Goal: Download file/media

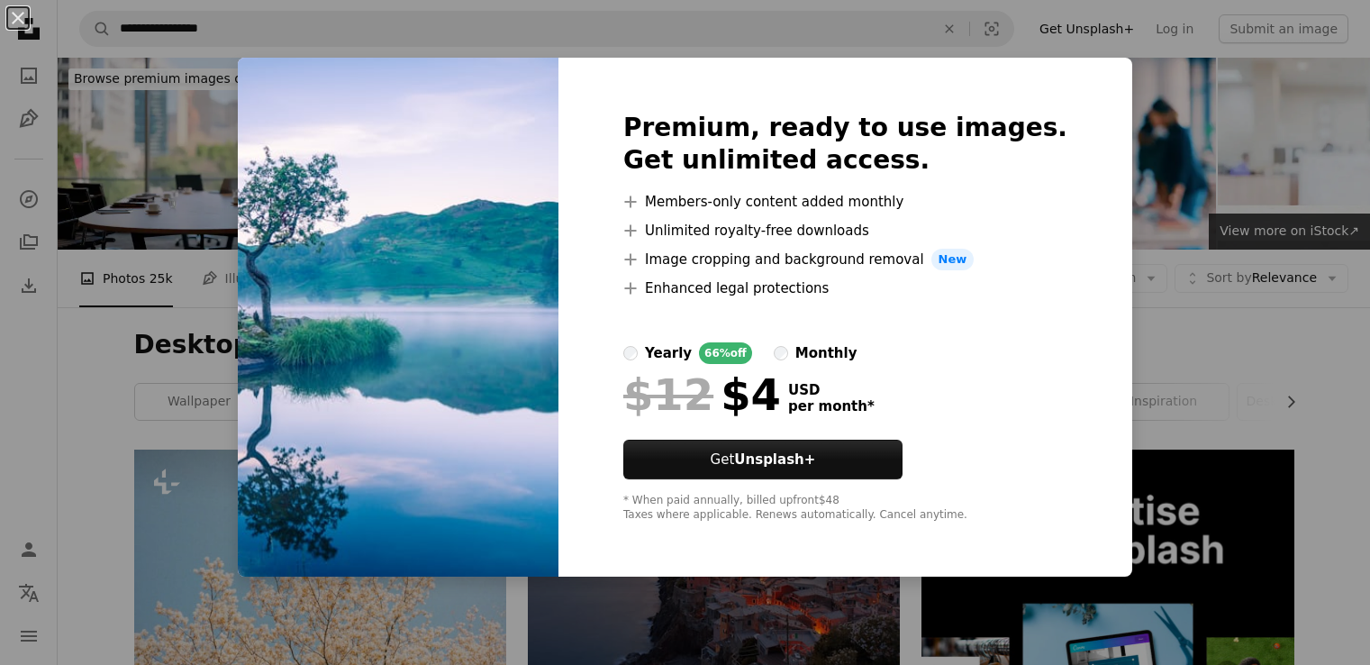
scroll to position [9377, 0]
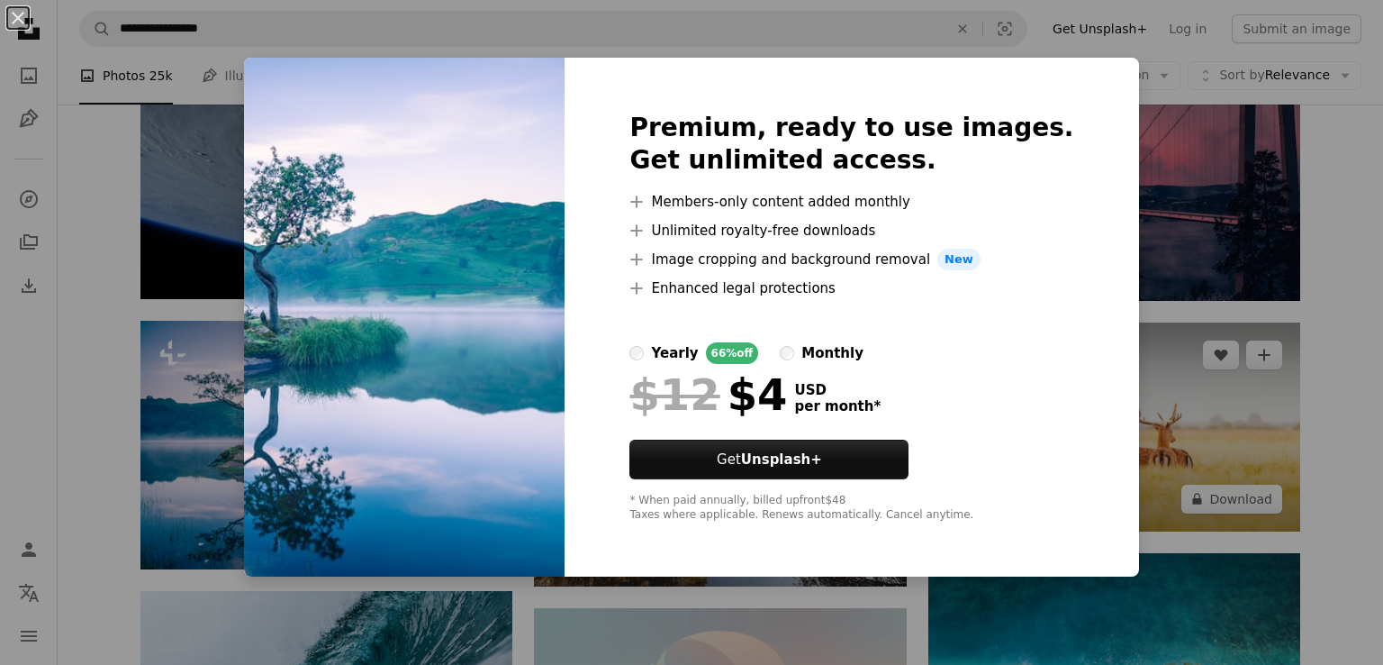
click at [1290, 320] on div "An X shape Premium, ready to use images. Get unlimited access. A plus sign Memb…" at bounding box center [691, 332] width 1383 height 665
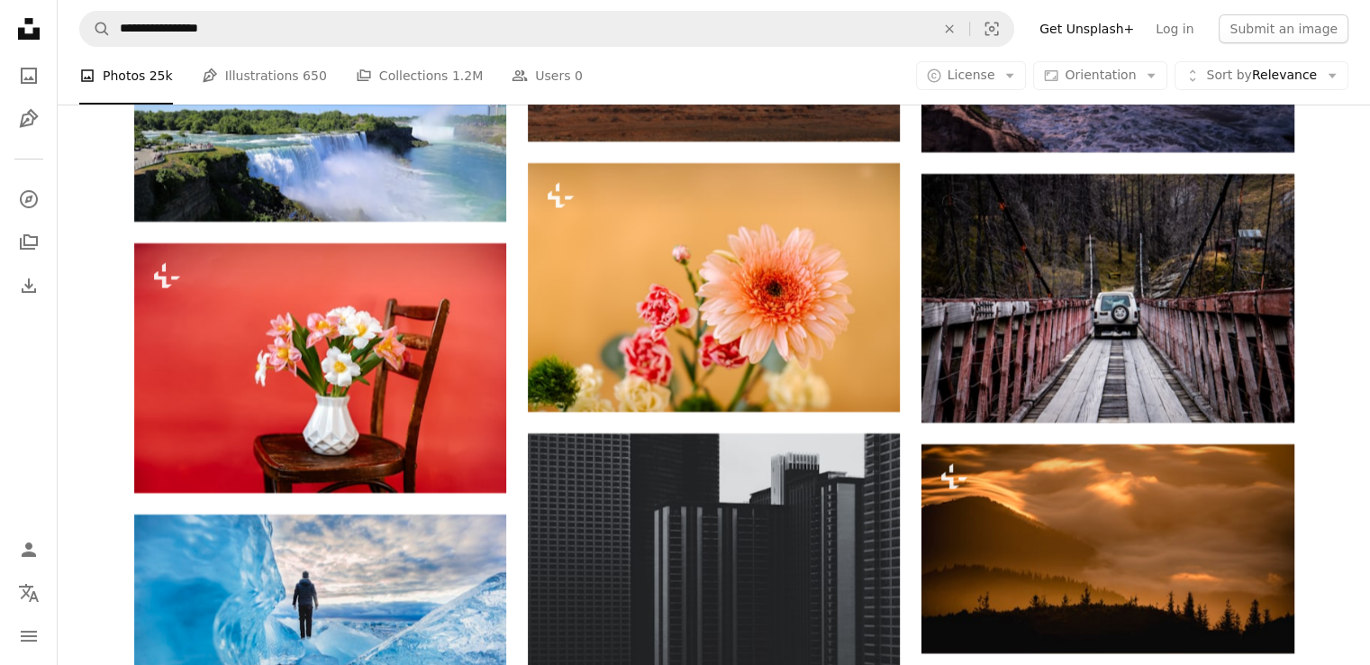
scroll to position [20635, 0]
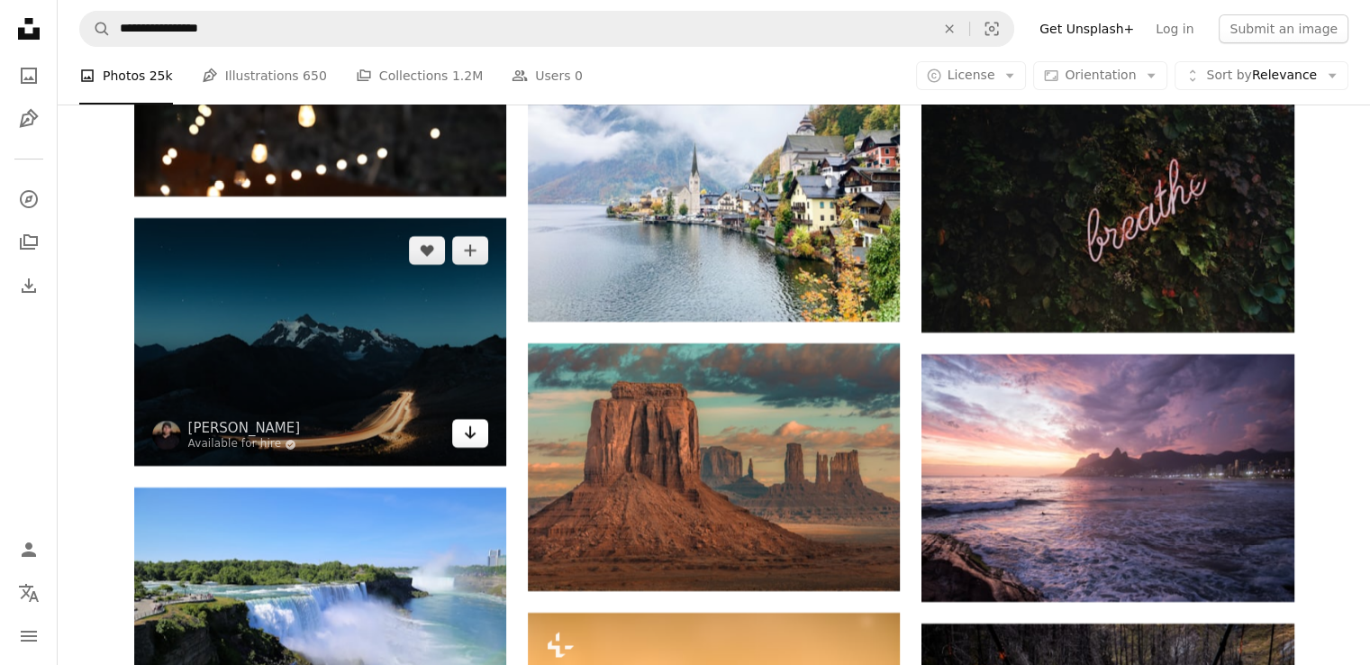
drag, startPoint x: 471, startPoint y: 439, endPoint x: 468, endPoint y: 448, distance: 9.4
click at [468, 448] on link "Arrow pointing down" at bounding box center [470, 433] width 36 height 29
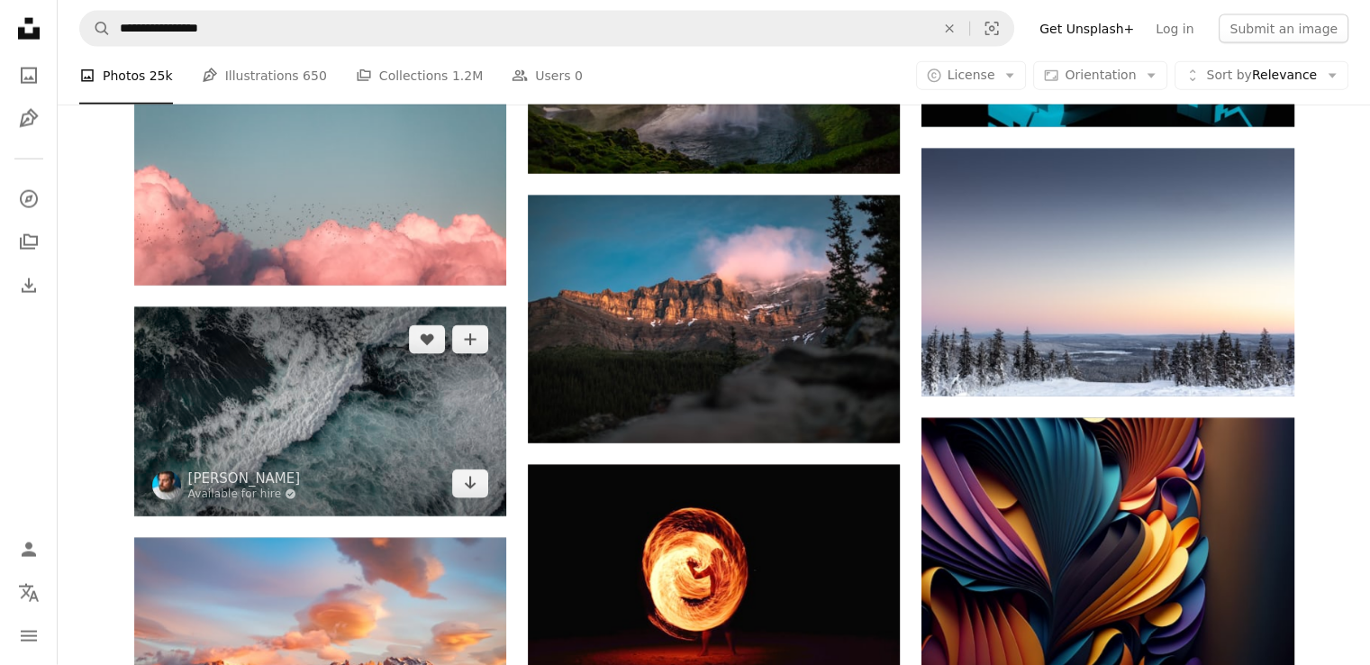
scroll to position [24778, 0]
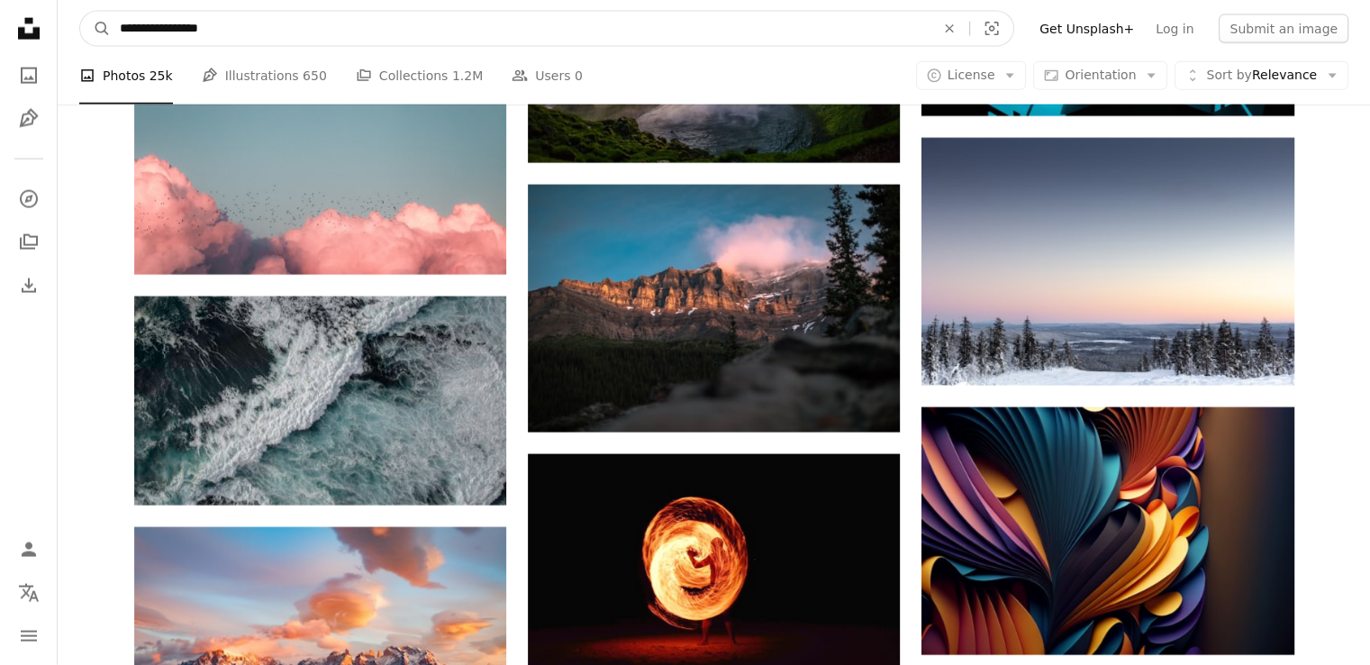
click at [253, 20] on input "**********" at bounding box center [520, 29] width 819 height 34
click at [240, 38] on input "**********" at bounding box center [520, 29] width 819 height 34
type input "**********"
click button "A magnifying glass" at bounding box center [95, 29] width 31 height 34
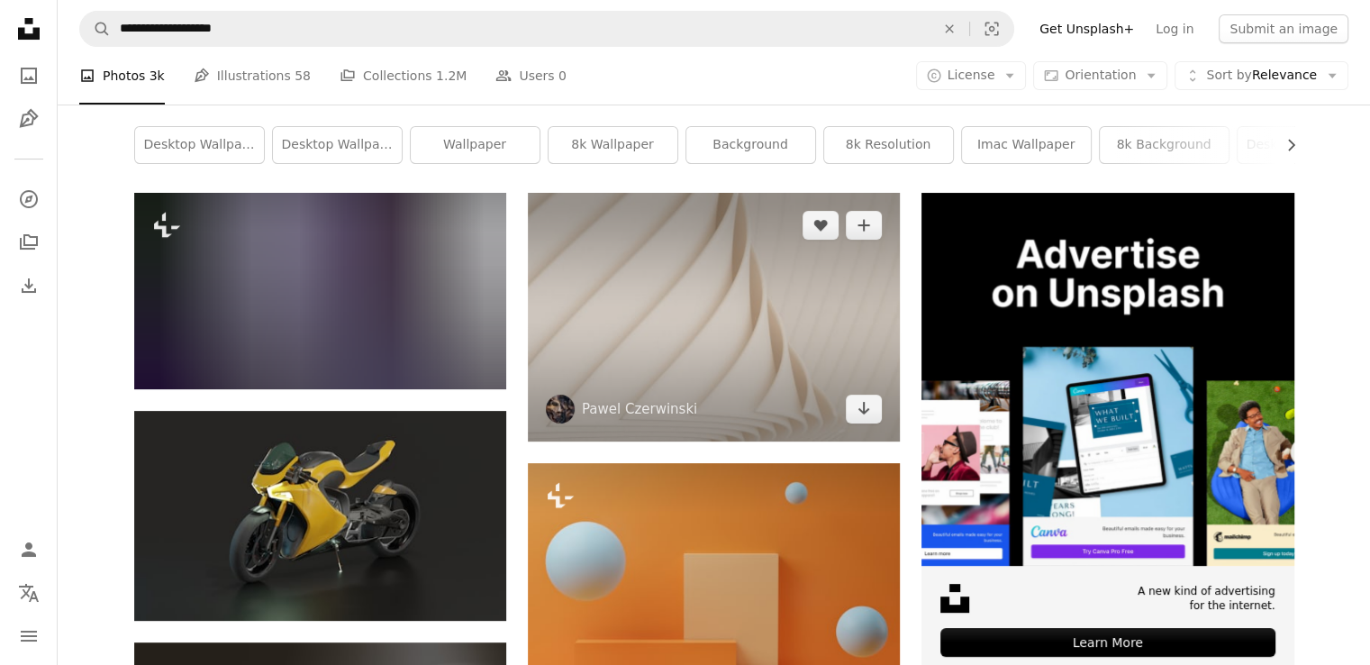
scroll to position [270, 0]
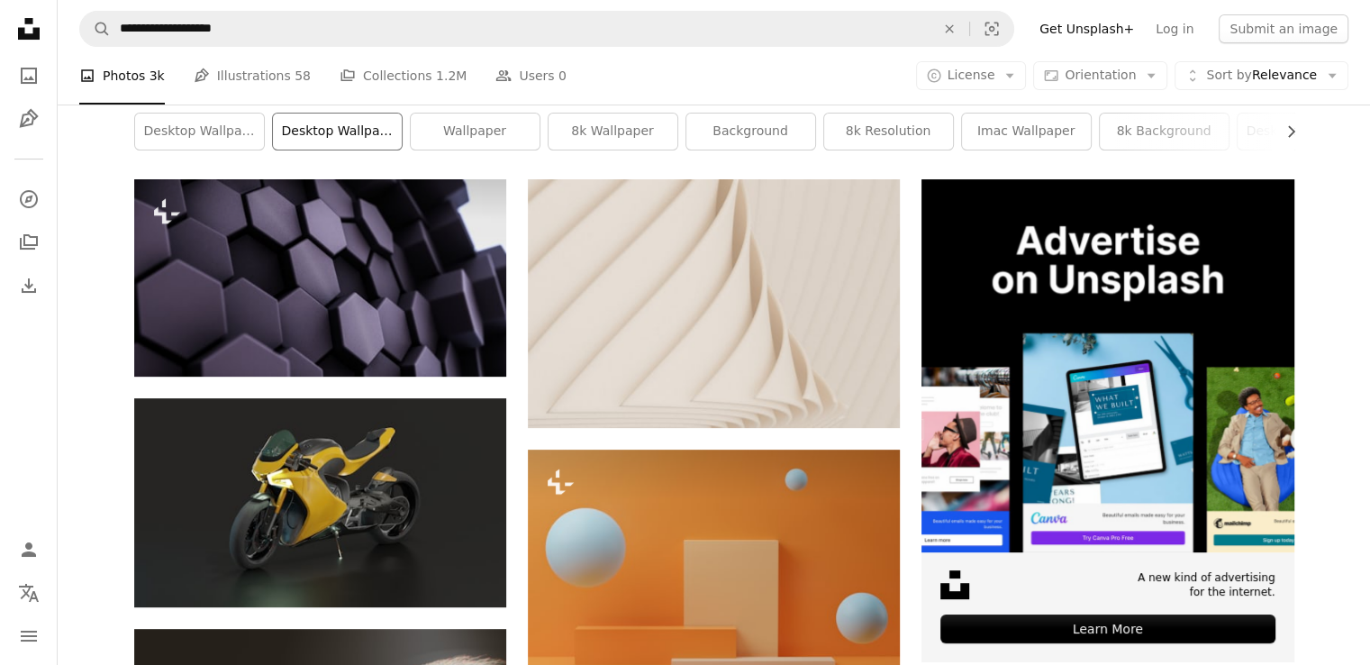
click at [302, 144] on link "desktop wallpaper 4k" at bounding box center [337, 131] width 129 height 36
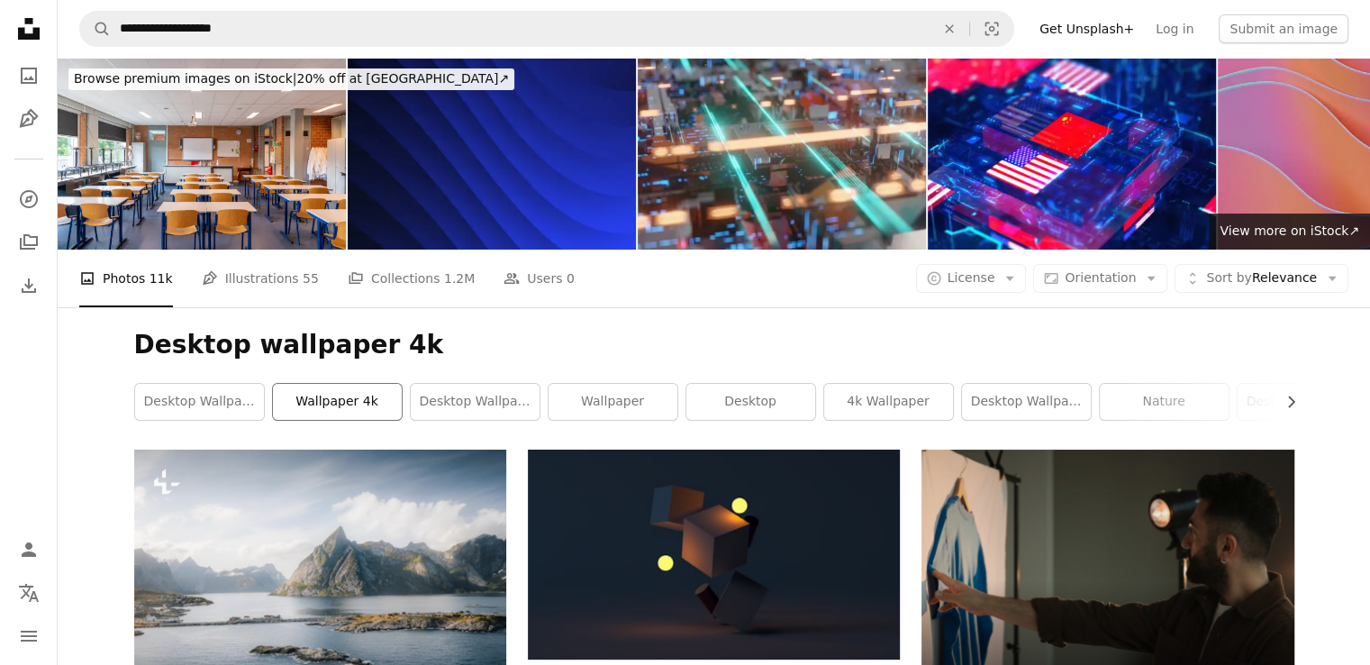
click at [355, 409] on link "wallpaper 4k" at bounding box center [337, 402] width 129 height 36
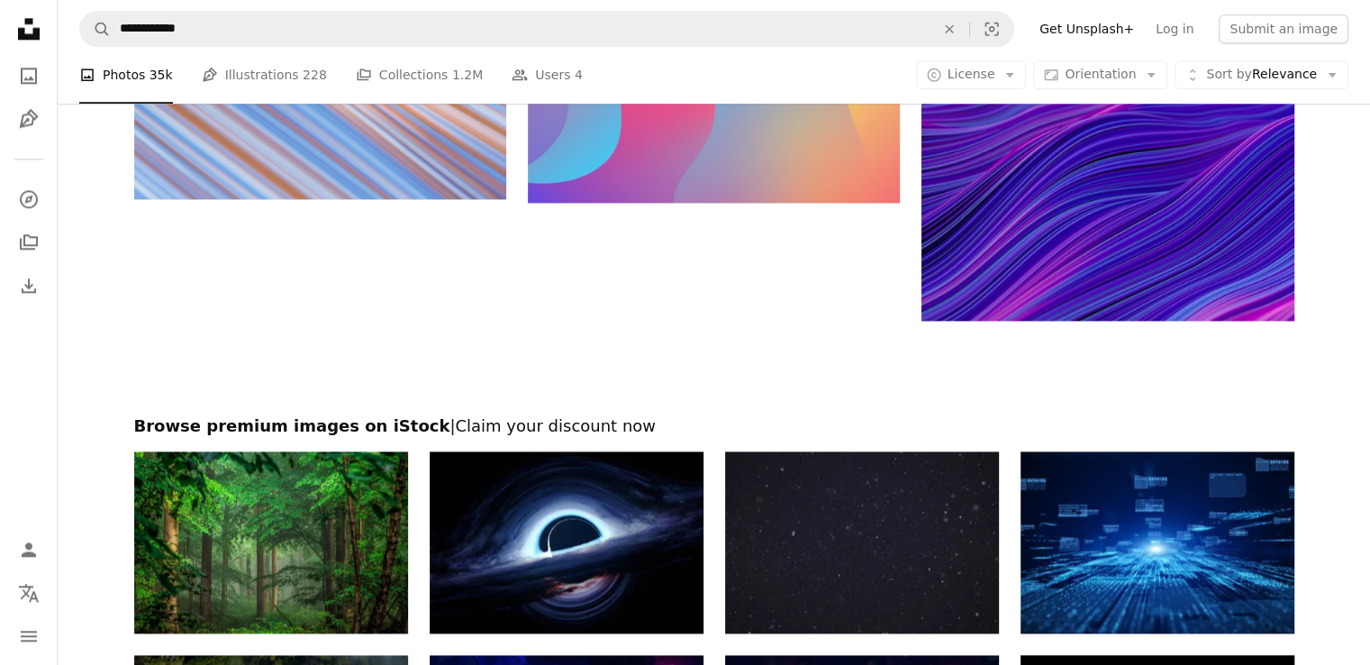
scroll to position [2792, 0]
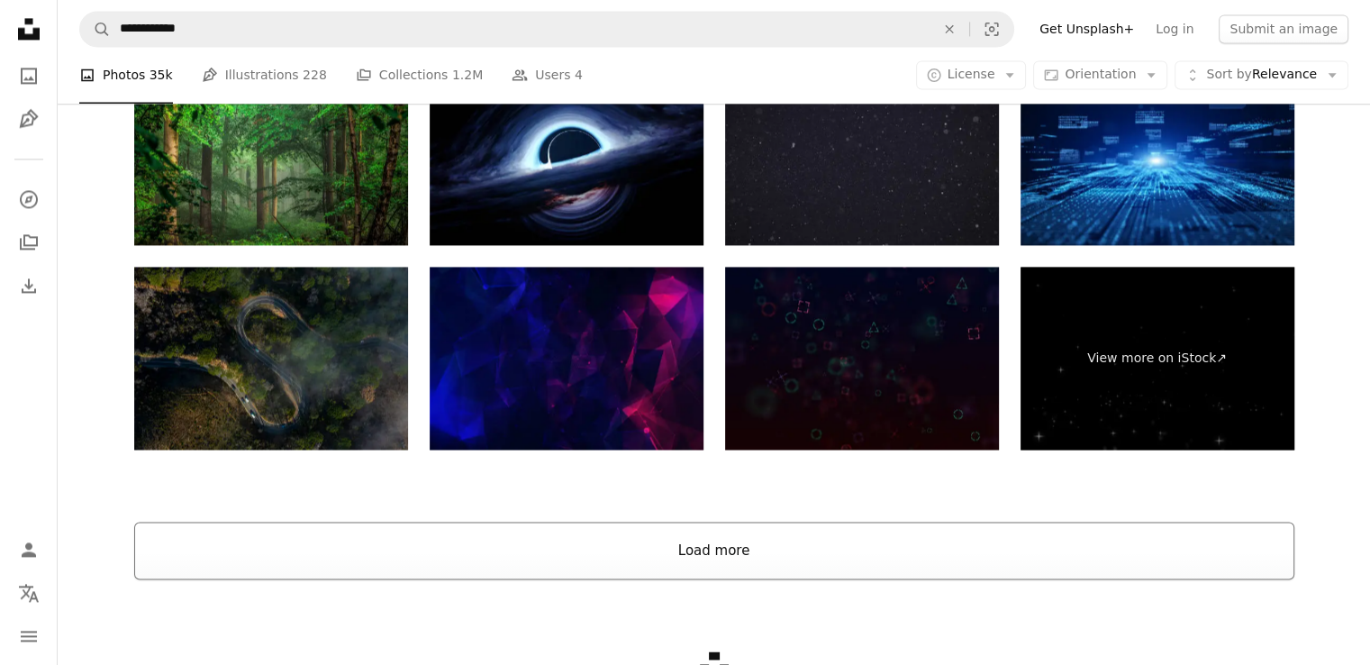
click at [675, 539] on button "Load more" at bounding box center [714, 550] width 1160 height 58
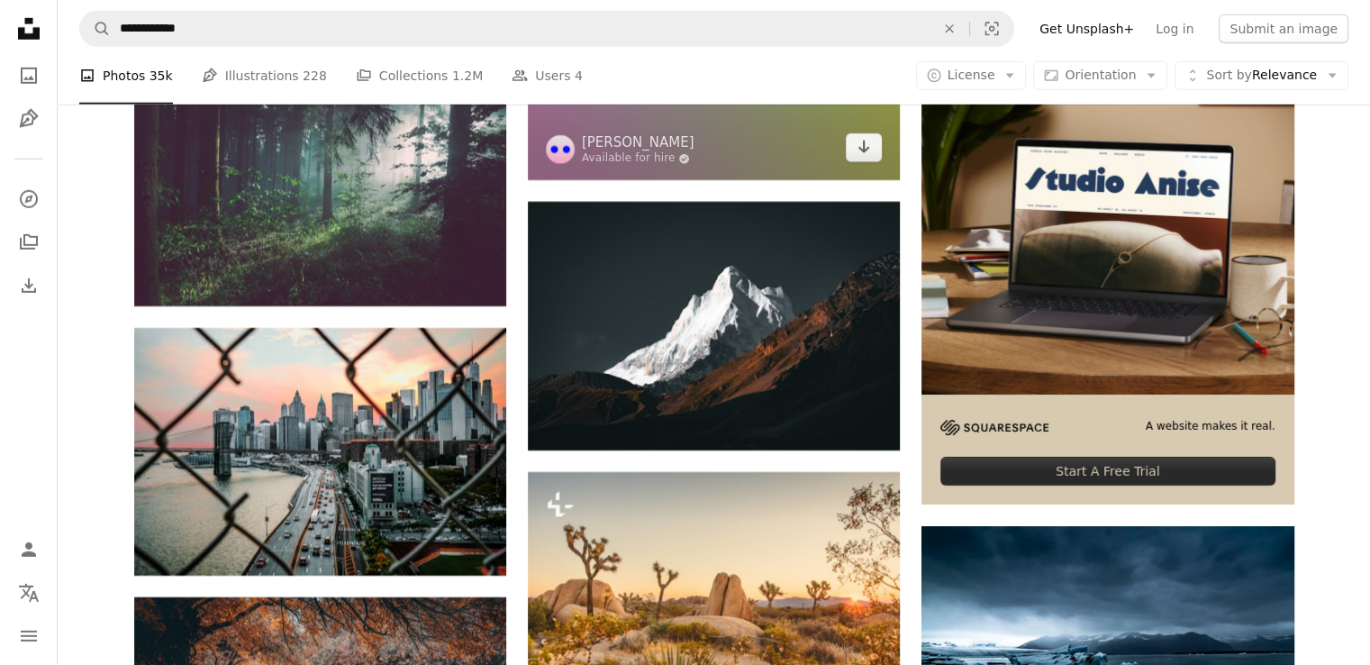
scroll to position [5224, 0]
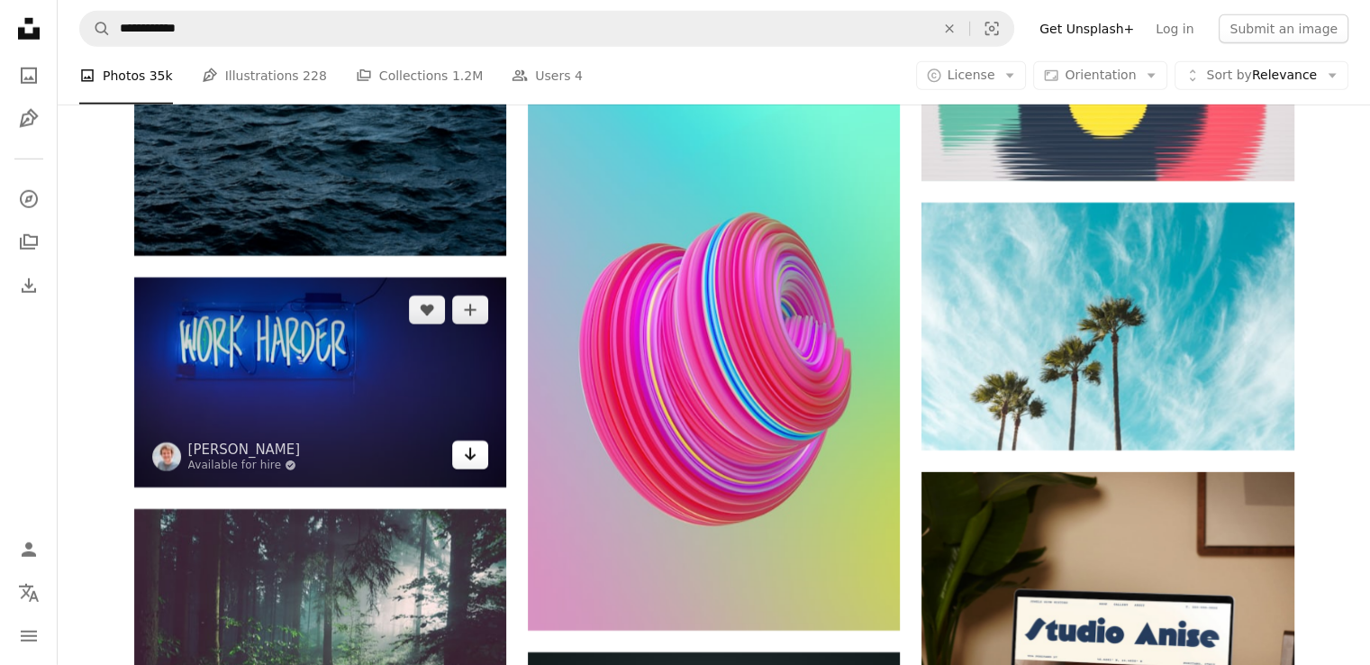
click at [467, 458] on icon "Arrow pointing down" at bounding box center [470, 454] width 14 height 22
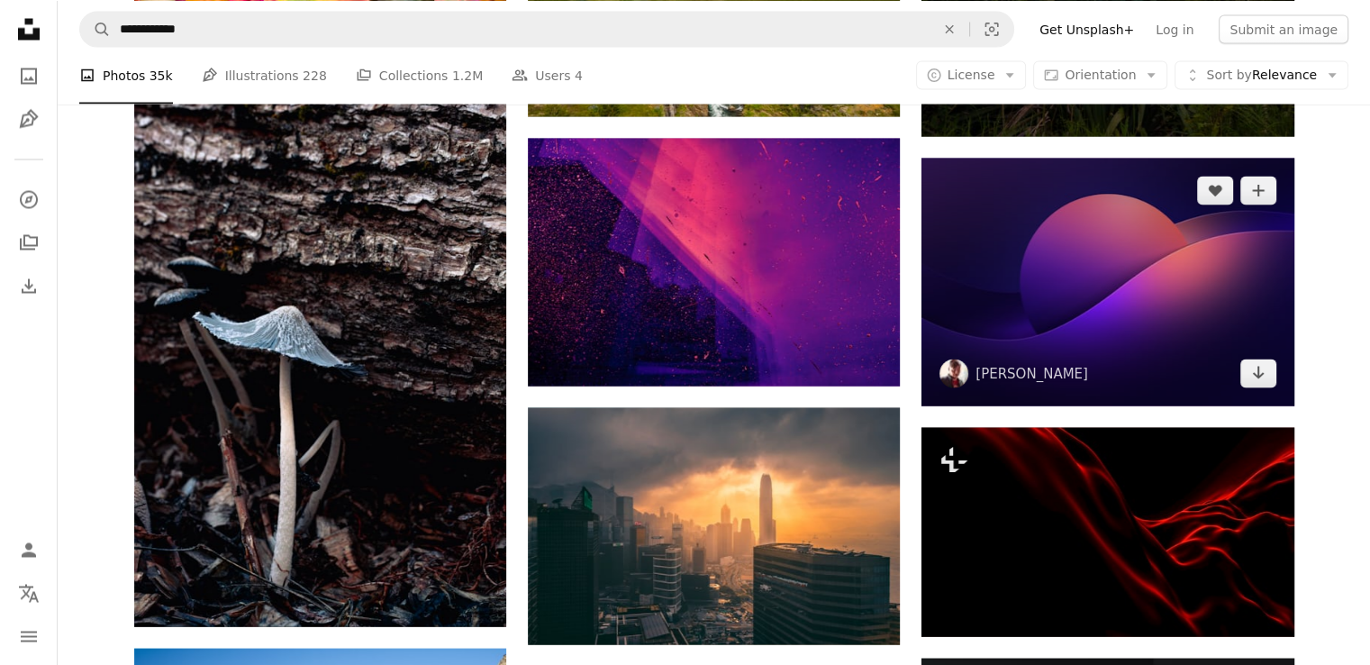
scroll to position [17112, 0]
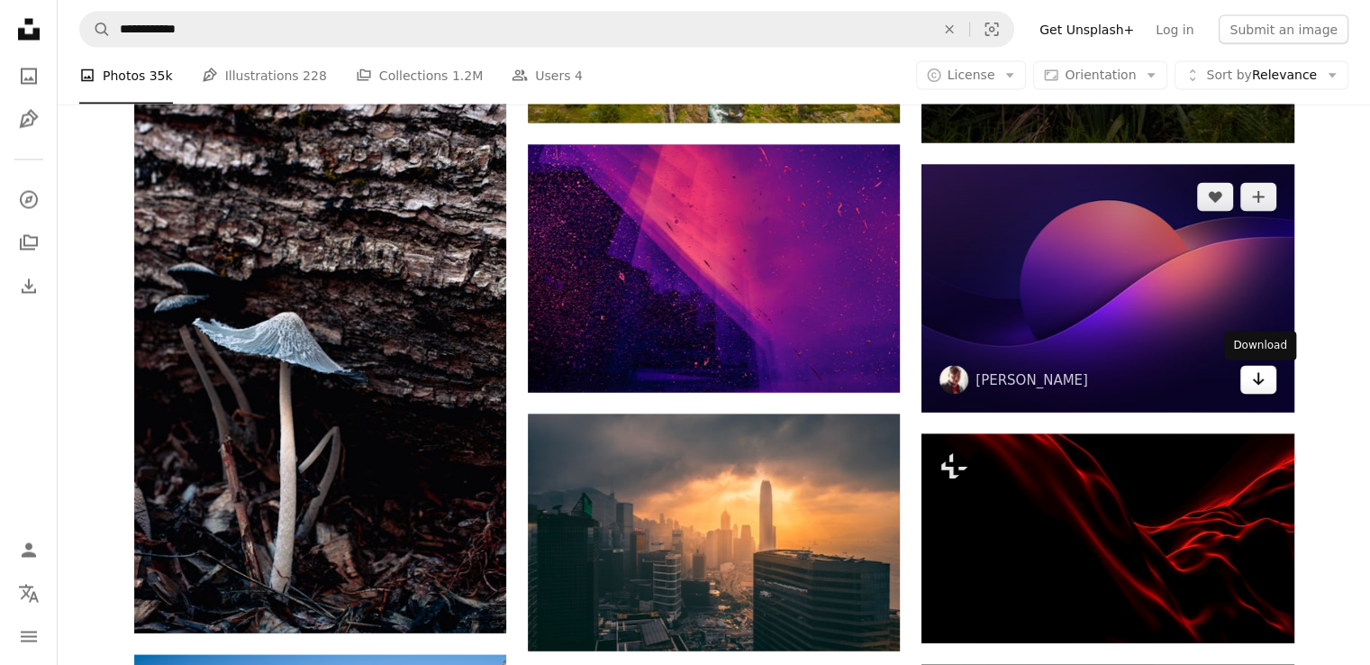
click at [1267, 387] on link "Arrow pointing down" at bounding box center [1258, 379] width 36 height 29
